Goal: Find contact information: Obtain details needed to contact an individual or organization

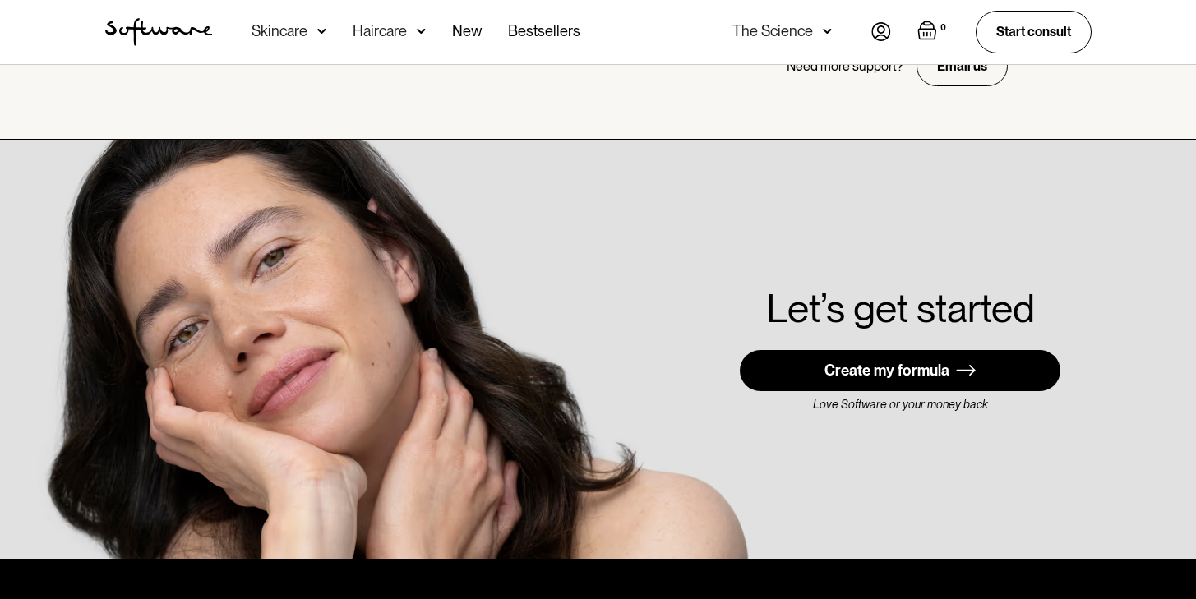
scroll to position [4712, 0]
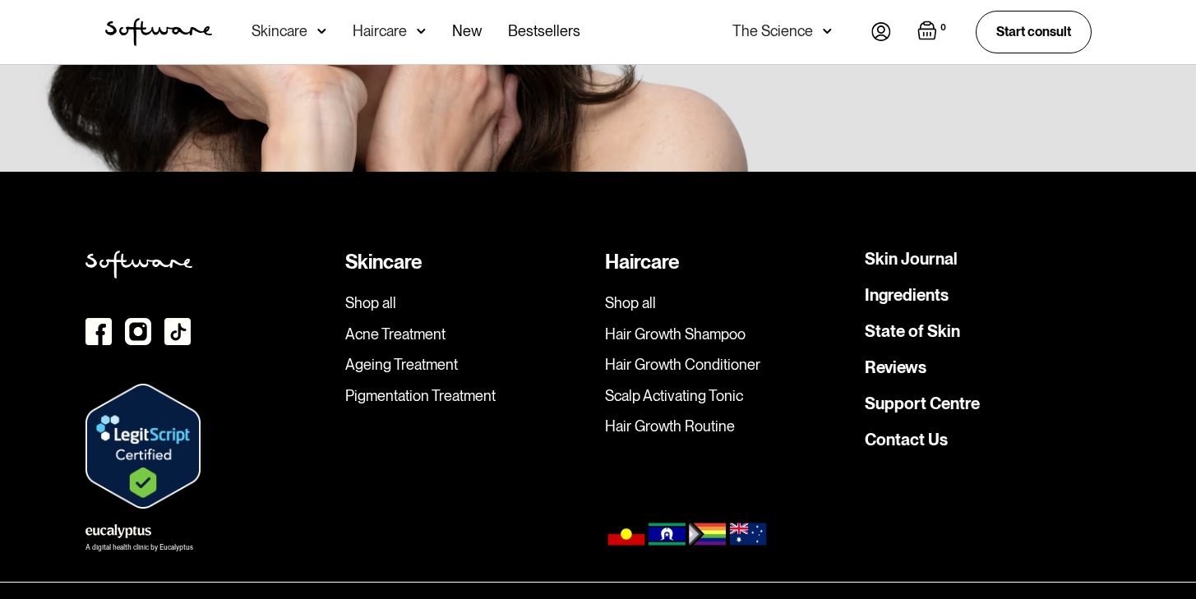
click at [184, 318] on img at bounding box center [177, 331] width 26 height 27
click at [926, 431] on link "Contact Us" at bounding box center [906, 439] width 83 height 16
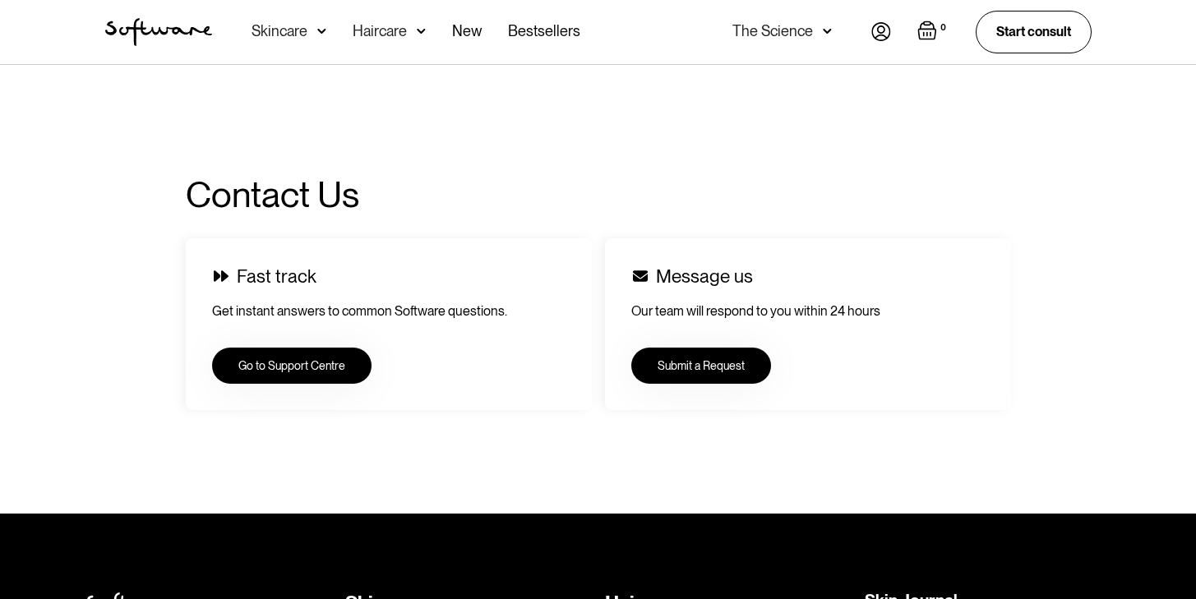
scroll to position [104, 0]
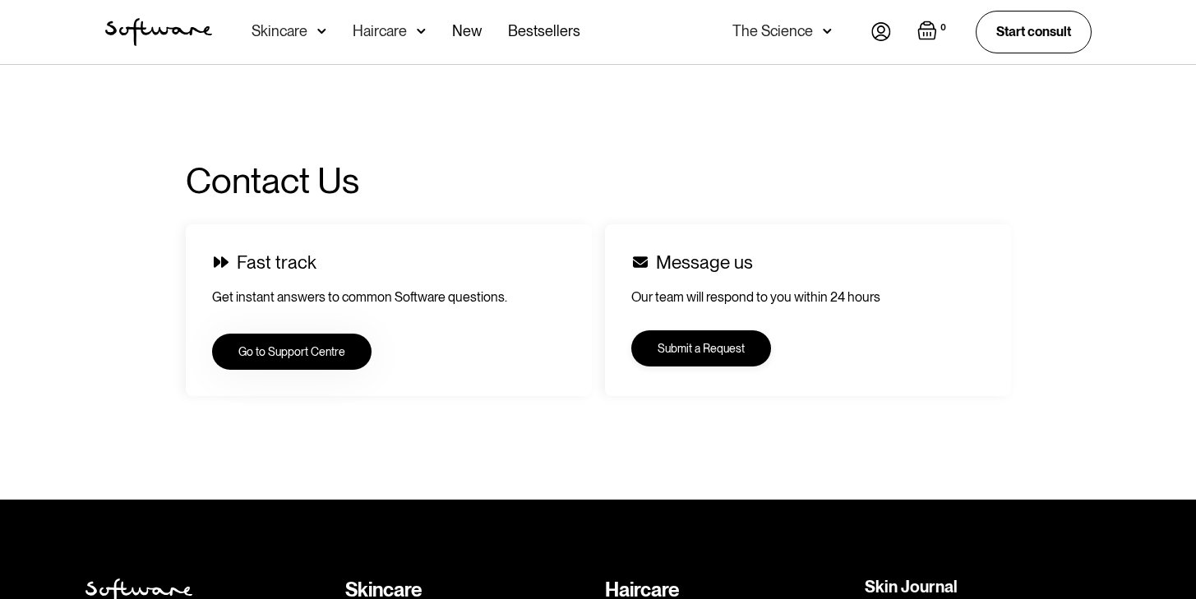
click at [705, 349] on link "Submit a Request" at bounding box center [701, 348] width 140 height 36
